Goal: Task Accomplishment & Management: Manage account settings

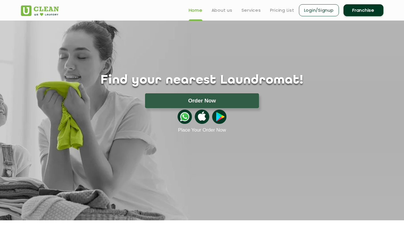
click at [330, 12] on link "Login/Signup" at bounding box center [319, 10] width 40 height 12
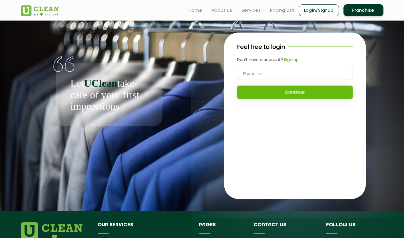
click at [279, 71] on input "tel" at bounding box center [295, 73] width 116 height 13
type input "9652944670"
click at [275, 88] on button "Continue" at bounding box center [295, 92] width 116 height 13
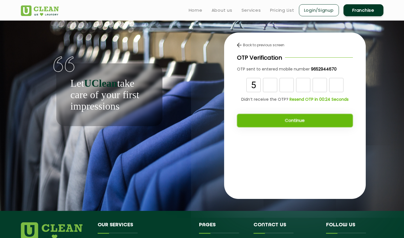
type input "5"
type input "4"
type input "9"
type input "2"
type input "5"
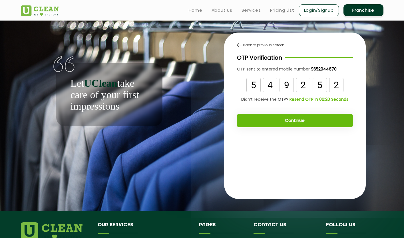
type input "2"
click at [275, 124] on button "Continue" at bounding box center [295, 120] width 116 height 13
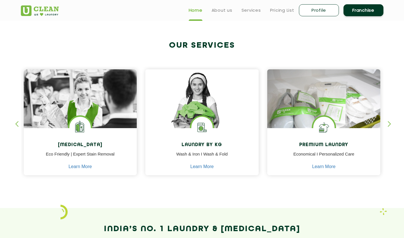
scroll to position [168, 0]
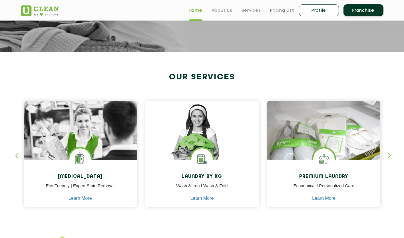
click at [309, 11] on link "Profile" at bounding box center [319, 10] width 40 height 12
select select
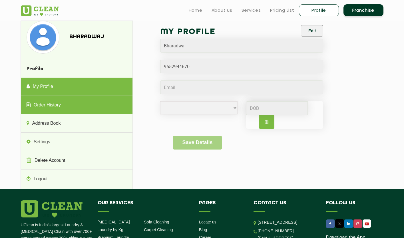
click at [91, 110] on link "Order History" at bounding box center [77, 105] width 112 height 18
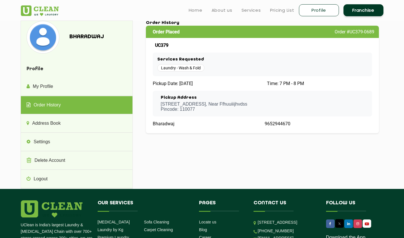
click at [266, 66] on div "Laundry - Wash & Fold" at bounding box center [262, 67] width 211 height 7
click at [247, 104] on p "203, Taj Residency, B-48, Street no 3, block-b , Near Ffhuuiiijhvdss Pincode: 1…" at bounding box center [204, 107] width 87 height 10
click at [180, 75] on div "Services Requested Laundry - Wash & Fold" at bounding box center [263, 65] width 220 height 24
click at [176, 59] on h3 "Services Requested" at bounding box center [262, 59] width 211 height 5
click at [366, 32] on span "Order #UC379-0689" at bounding box center [355, 31] width 40 height 5
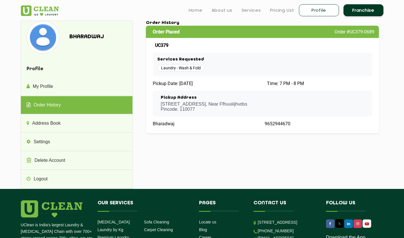
click at [180, 31] on div "Order Placed Order #UC379-0689" at bounding box center [262, 32] width 233 height 12
click at [161, 107] on p "203, Taj Residency, B-48, Street no 3, block-b , Near Ffhuuiiijhvdss Pincode: 1…" at bounding box center [204, 107] width 87 height 10
click at [239, 125] on div "Bharadwaj" at bounding box center [206, 123] width 107 height 5
click at [174, 86] on span "Pickup Date: 2025-09-16" at bounding box center [173, 83] width 40 height 5
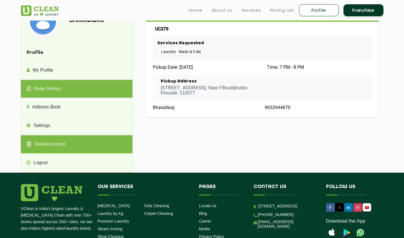
scroll to position [10, 0]
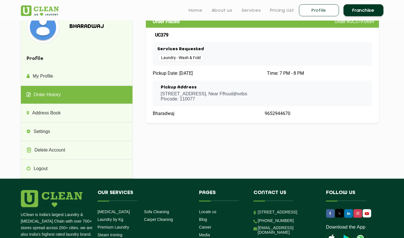
click at [166, 88] on h3 "Pickup Address" at bounding box center [204, 87] width 87 height 5
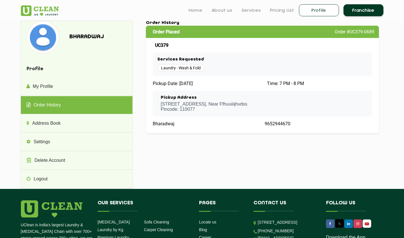
click at [185, 71] on span "Laundry - Wash & Fold" at bounding box center [180, 67] width 47 height 7
click at [189, 63] on div "Services Requested Laundry - Wash & Fold" at bounding box center [263, 65] width 220 height 24
click at [189, 87] on div "Order Placed Order #UC379-0689 UC379 Services Requested Laundry - Wash & Fold P…" at bounding box center [262, 80] width 233 height 108
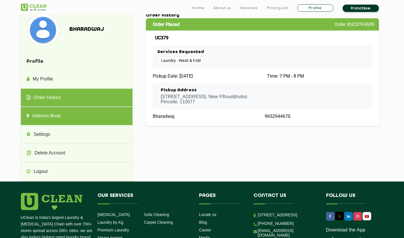
scroll to position [9, 0]
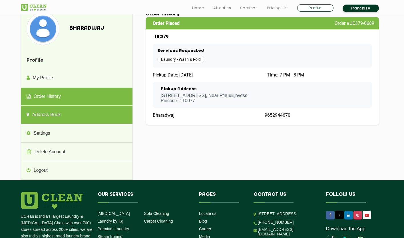
click at [64, 118] on link "Address Book" at bounding box center [77, 115] width 112 height 18
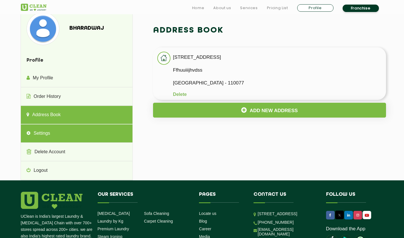
click at [60, 131] on link "Settings" at bounding box center [77, 134] width 112 height 18
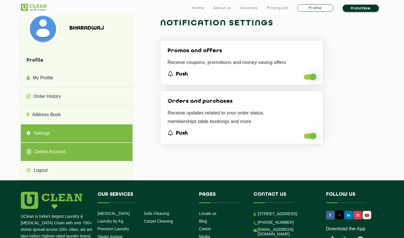
click at [57, 149] on link "Delete Account" at bounding box center [77, 152] width 112 height 18
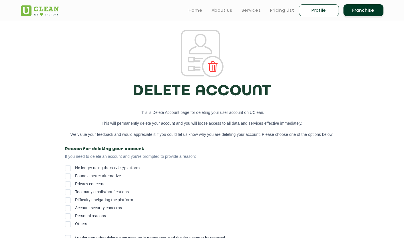
scroll to position [9, 0]
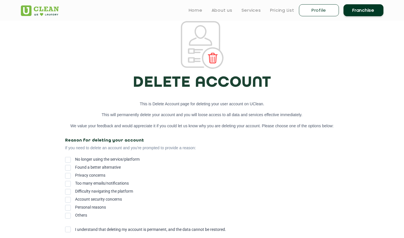
select select
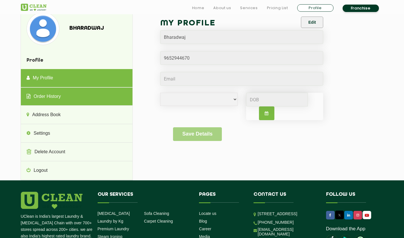
click at [61, 97] on link "Order History" at bounding box center [77, 97] width 112 height 18
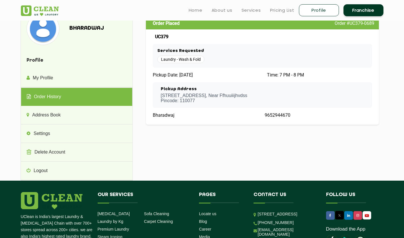
scroll to position [0, 0]
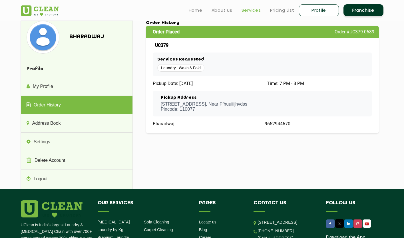
click at [255, 9] on link "Services" at bounding box center [251, 10] width 19 height 7
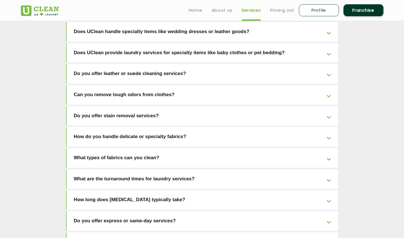
scroll to position [1136, 0]
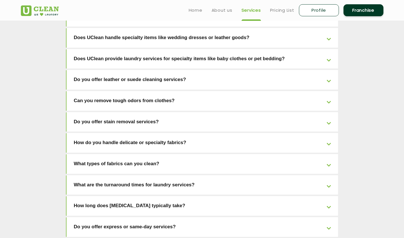
click at [160, 217] on link "Do you offer express or same-day services?" at bounding box center [203, 227] width 272 height 20
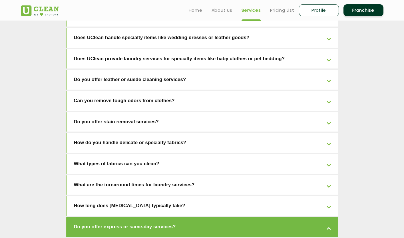
click at [160, 217] on link "Do you offer express or same-day services?" at bounding box center [203, 227] width 272 height 20
click at [168, 175] on link "What are the turnaround times for laundry services?" at bounding box center [203, 185] width 272 height 20
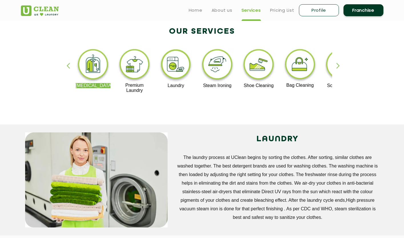
scroll to position [0, 0]
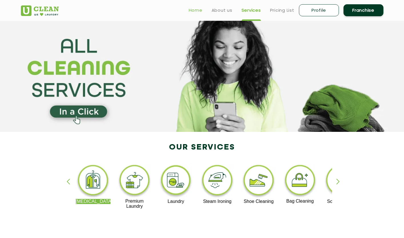
click at [199, 8] on link "Home" at bounding box center [196, 10] width 14 height 7
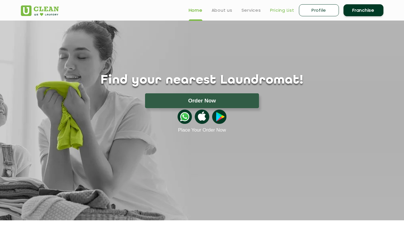
click at [278, 10] on link "Pricing List" at bounding box center [282, 10] width 24 height 7
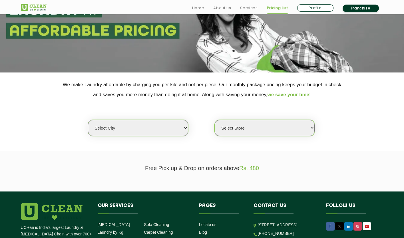
scroll to position [78, 0]
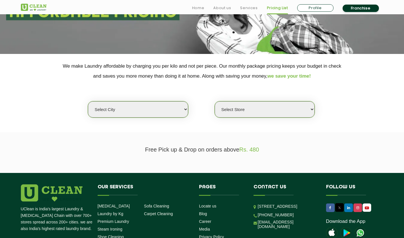
click at [184, 110] on select "Select city Aalo Agartala Agra Ahmedabad Akola Aligarh Alwar - UClean Select Am…" at bounding box center [138, 109] width 100 height 16
select select "1"
click at [88, 101] on select "Select city Aalo Agartala Agra Ahmedabad Akola Aligarh Alwar - UClean Select Am…" at bounding box center [138, 109] width 100 height 16
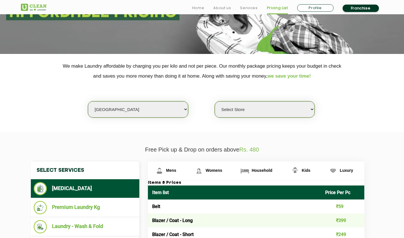
click at [249, 116] on select "Select Store UClean Vasant Kunj UClean Greater Kailash 2 UClean Dwarka UClean R…" at bounding box center [265, 109] width 100 height 16
select select "26"
click at [215, 101] on select "Select Store UClean Vasant Kunj UClean Greater Kailash 2 UClean Dwarka UClean R…" at bounding box center [265, 109] width 100 height 16
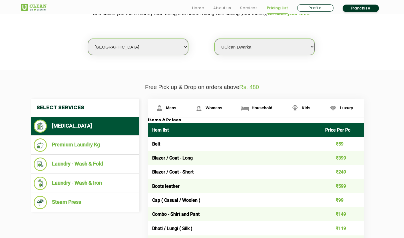
scroll to position [143, 0]
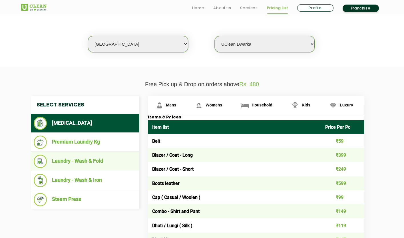
click at [107, 161] on li "Laundry - Wash & Fold" at bounding box center [85, 161] width 103 height 13
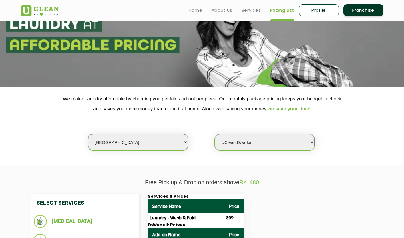
scroll to position [0, 0]
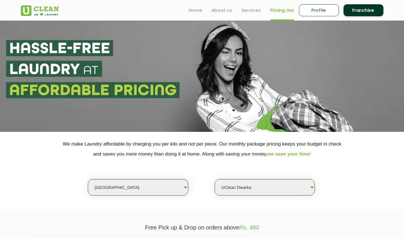
click at [334, 13] on link "Profile" at bounding box center [319, 10] width 40 height 12
select select
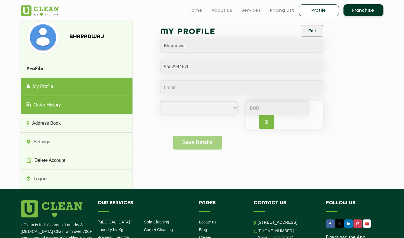
click at [108, 111] on link "Order History" at bounding box center [77, 105] width 112 height 18
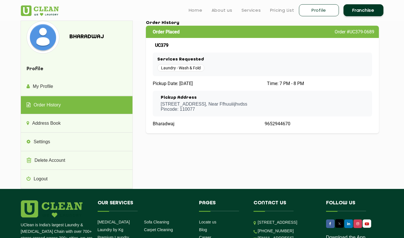
click at [253, 83] on div "Pickup Date: 2025-09-16" at bounding box center [206, 83] width 107 height 5
click at [358, 30] on span "Order #UC379-0689" at bounding box center [355, 31] width 40 height 5
click at [275, 39] on div "Order Placed Order #UC379-0689 UC379 Services Requested Laundry - Wash & Fold P…" at bounding box center [262, 80] width 233 height 108
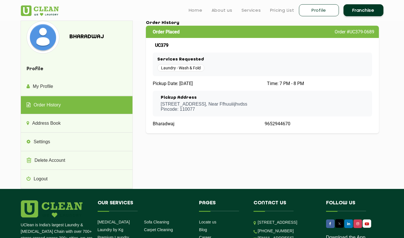
click at [187, 67] on span "Laundry - Wash & Fold" at bounding box center [180, 67] width 47 height 7
click at [217, 76] on div "Order Placed Order #UC379-0689 UC379 Services Requested Laundry - Wash & Fold P…" at bounding box center [262, 80] width 233 height 108
